Goal: Transaction & Acquisition: Purchase product/service

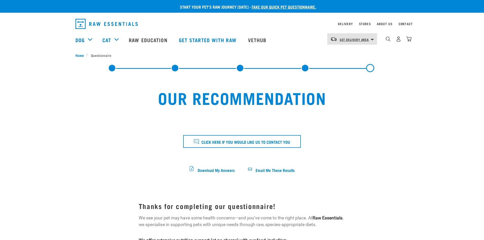
click at [363, 39] on span "Set Delivery Area" at bounding box center [354, 40] width 29 height 2
click at [351, 51] on link "[GEOGRAPHIC_DATA]" at bounding box center [351, 53] width 49 height 11
click at [399, 40] on img "dropdown navigation" at bounding box center [398, 38] width 5 height 5
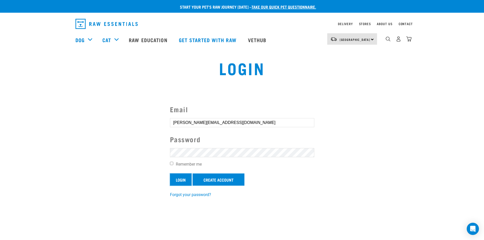
click at [181, 180] on input "Login" at bounding box center [181, 179] width 22 height 12
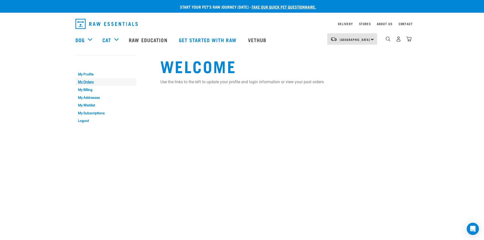
click at [84, 82] on link "My Orders" at bounding box center [105, 82] width 61 height 8
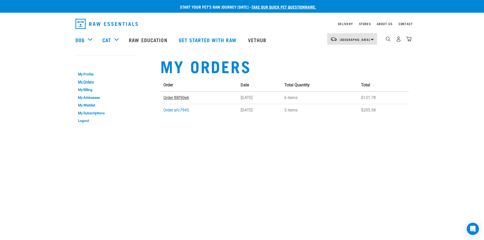
click at [172, 95] on link "Order 88f90e6" at bounding box center [176, 97] width 26 height 5
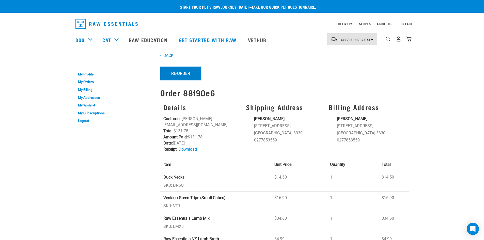
click at [178, 73] on button "Re-Order" at bounding box center [180, 73] width 41 height 13
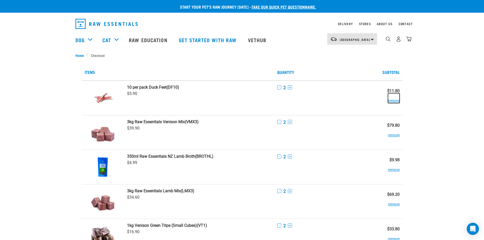
click at [392, 100] on button "remove" at bounding box center [394, 98] width 12 height 10
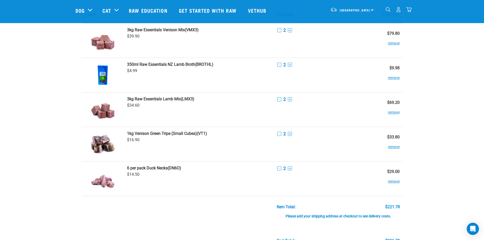
scroll to position [51, 0]
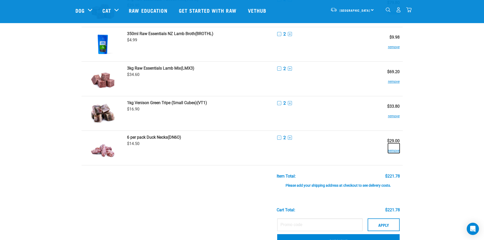
click at [391, 150] on button "remove" at bounding box center [394, 148] width 12 height 10
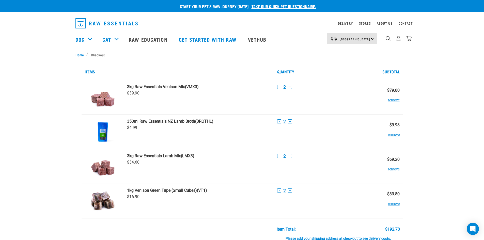
scroll to position [0, 0]
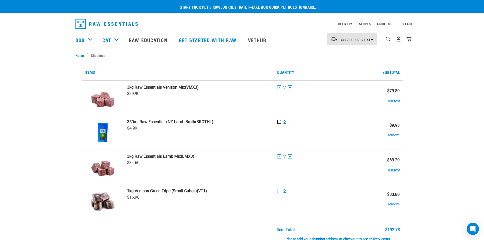
click at [279, 122] on button "-" at bounding box center [279, 122] width 4 height 4
click at [279, 191] on button "-" at bounding box center [279, 191] width 4 height 4
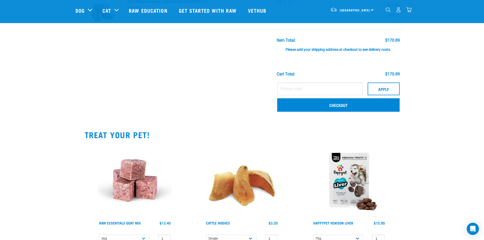
scroll to position [152, 0]
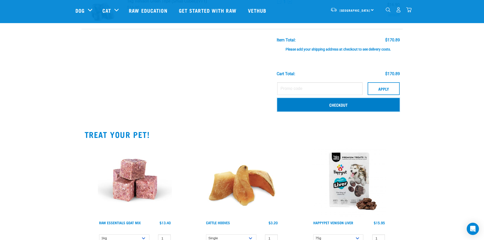
click at [325, 103] on link "Checkout" at bounding box center [338, 104] width 122 height 13
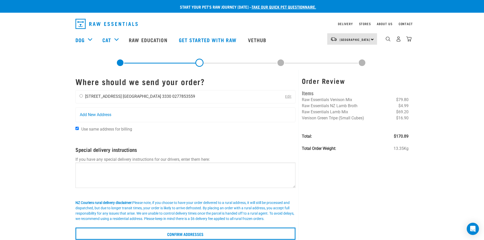
click at [82, 96] on input "radio" at bounding box center [81, 95] width 3 height 3
radio input "true"
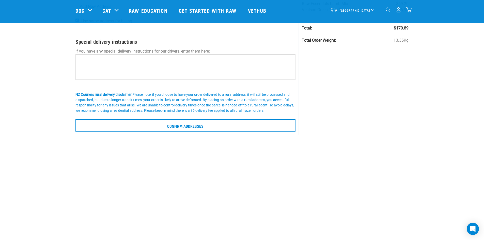
scroll to position [76, 0]
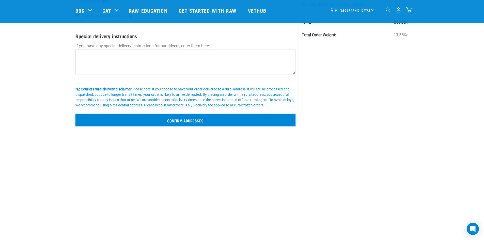
click at [165, 120] on input "Confirm addresses" at bounding box center [185, 120] width 220 height 12
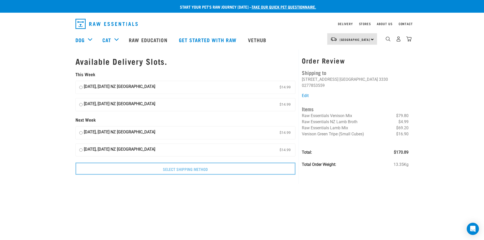
click at [81, 88] on input "[DATE], [DATE] NZ [GEOGRAPHIC_DATA] $14.99" at bounding box center [80, 88] width 3 height 8
radio input "true"
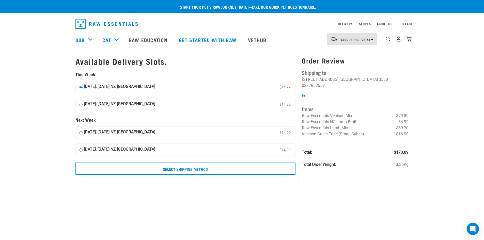
click at [81, 104] on input "[DATE], [DATE] NZ [GEOGRAPHIC_DATA] $14.99" at bounding box center [80, 105] width 3 height 8
radio input "true"
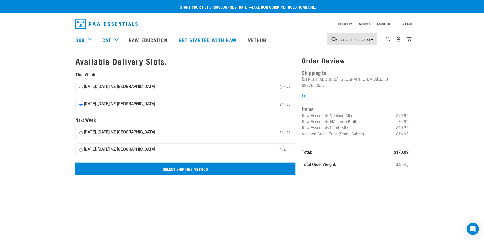
click at [186, 167] on input "Select Shipping Method" at bounding box center [185, 169] width 220 height 12
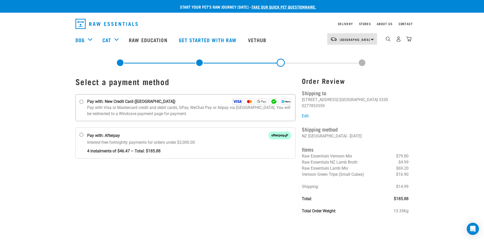
click at [81, 101] on input "Pay with: New Credit Card ([GEOGRAPHIC_DATA])" at bounding box center [81, 102] width 4 height 4
radio input "true"
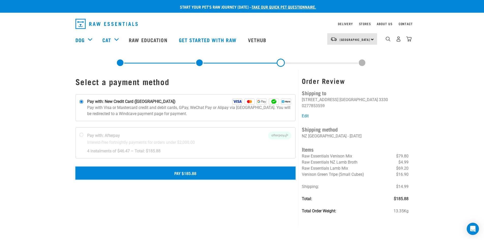
click at [176, 172] on button "Pay $185.88" at bounding box center [185, 173] width 220 height 13
